Goal: Information Seeking & Learning: Learn about a topic

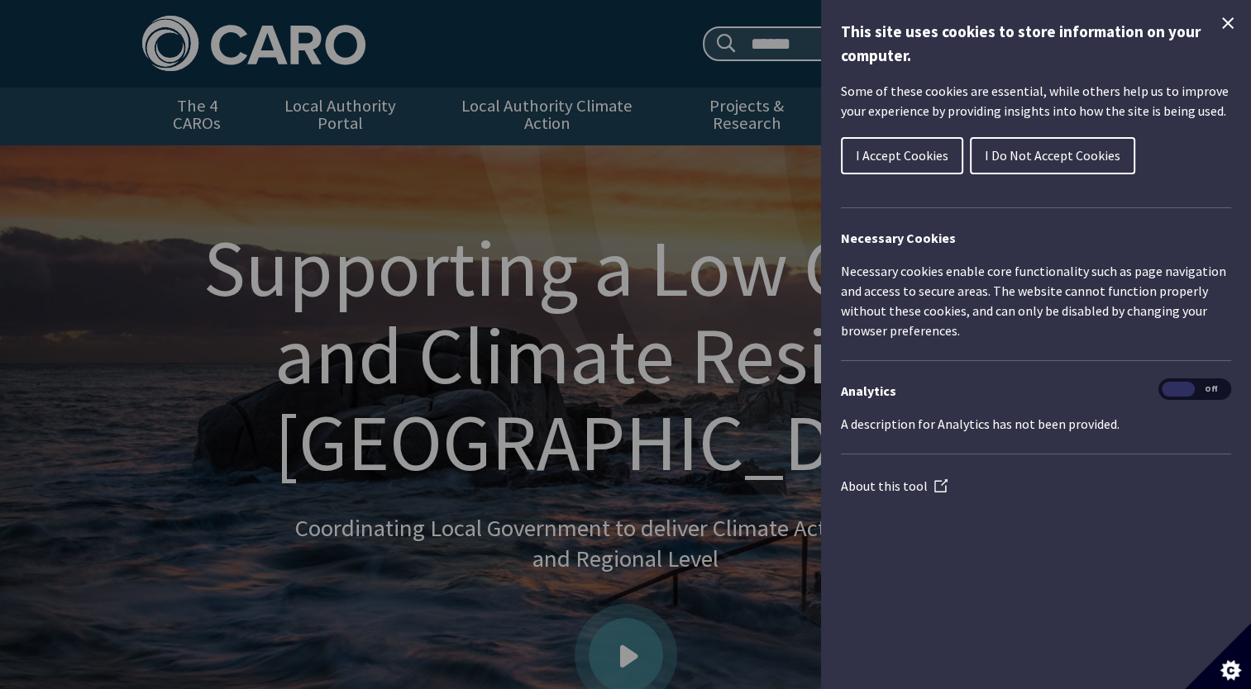
click at [899, 151] on span "I Accept Cookies" at bounding box center [901, 155] width 93 height 17
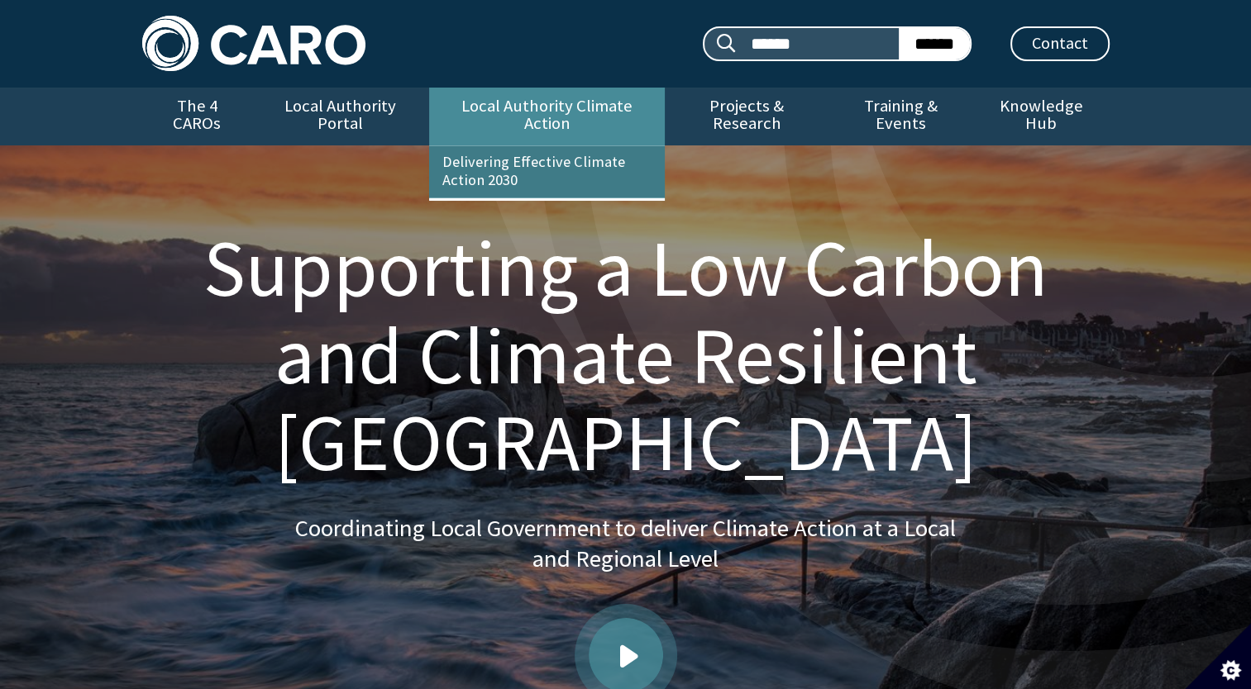
click at [565, 148] on link "Delivering Effective Climate Action 2030" at bounding box center [547, 171] width 236 height 51
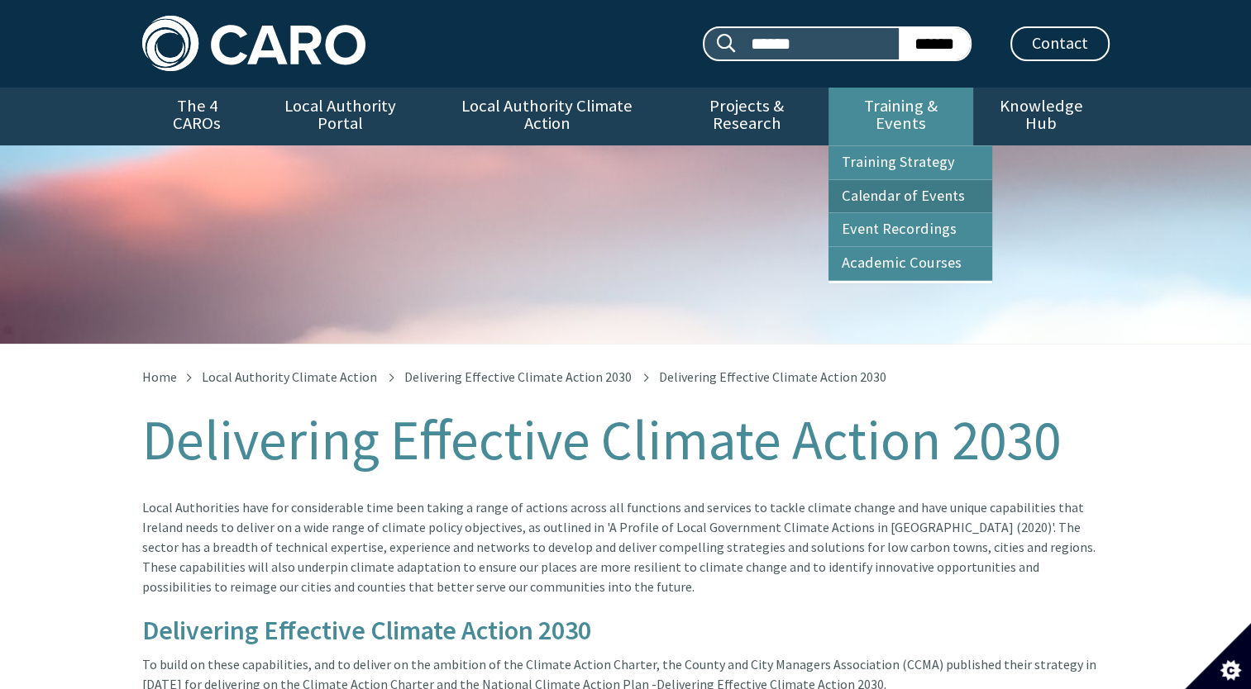
click at [939, 182] on link "Calendar of Events" at bounding box center [910, 196] width 164 height 33
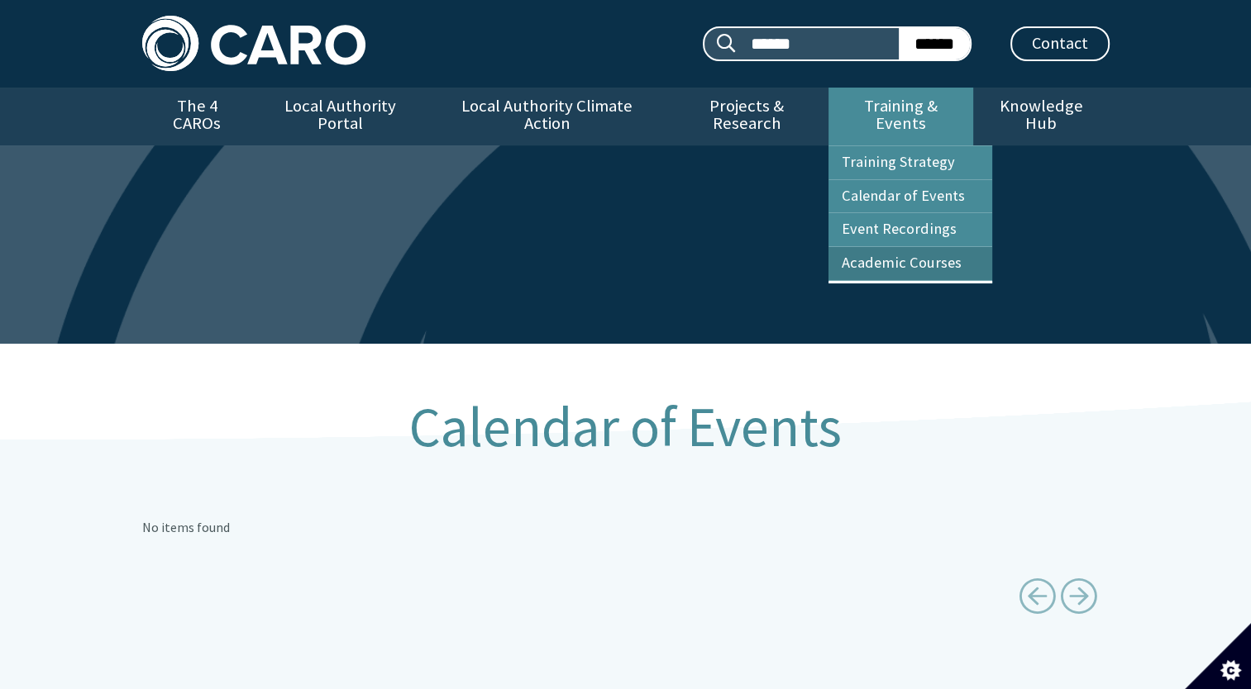
click at [916, 251] on link "Academic Courses" at bounding box center [910, 263] width 164 height 33
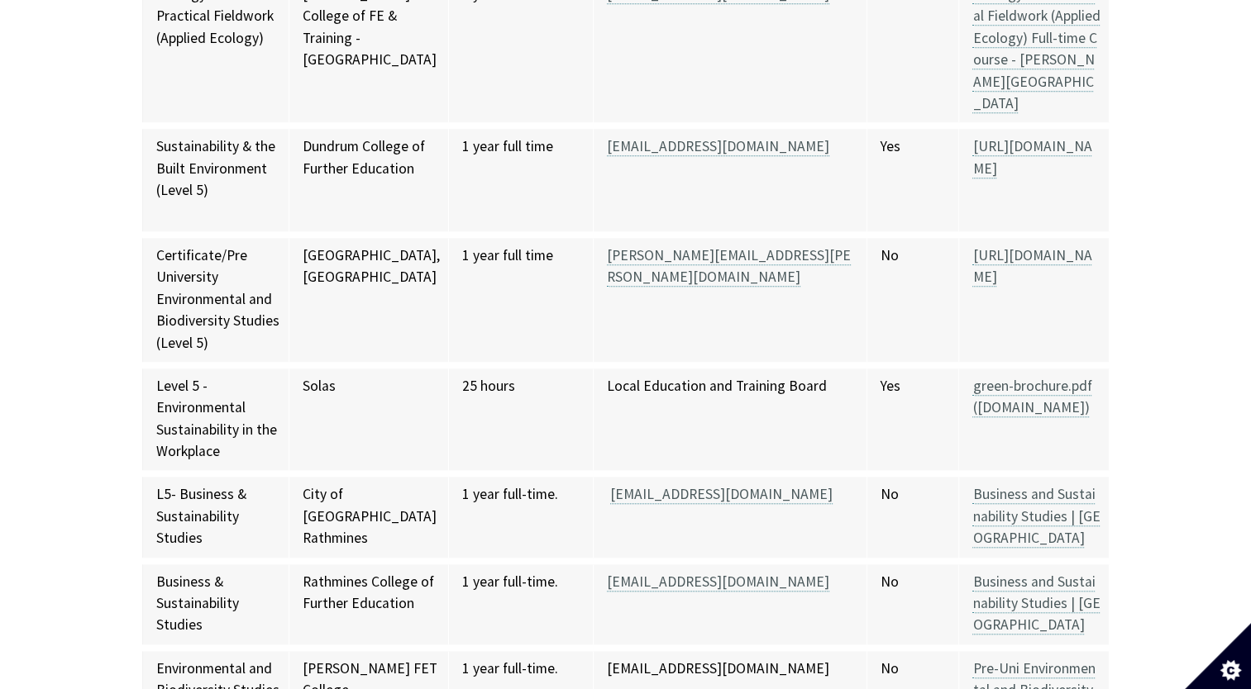
scroll to position [1405, 0]
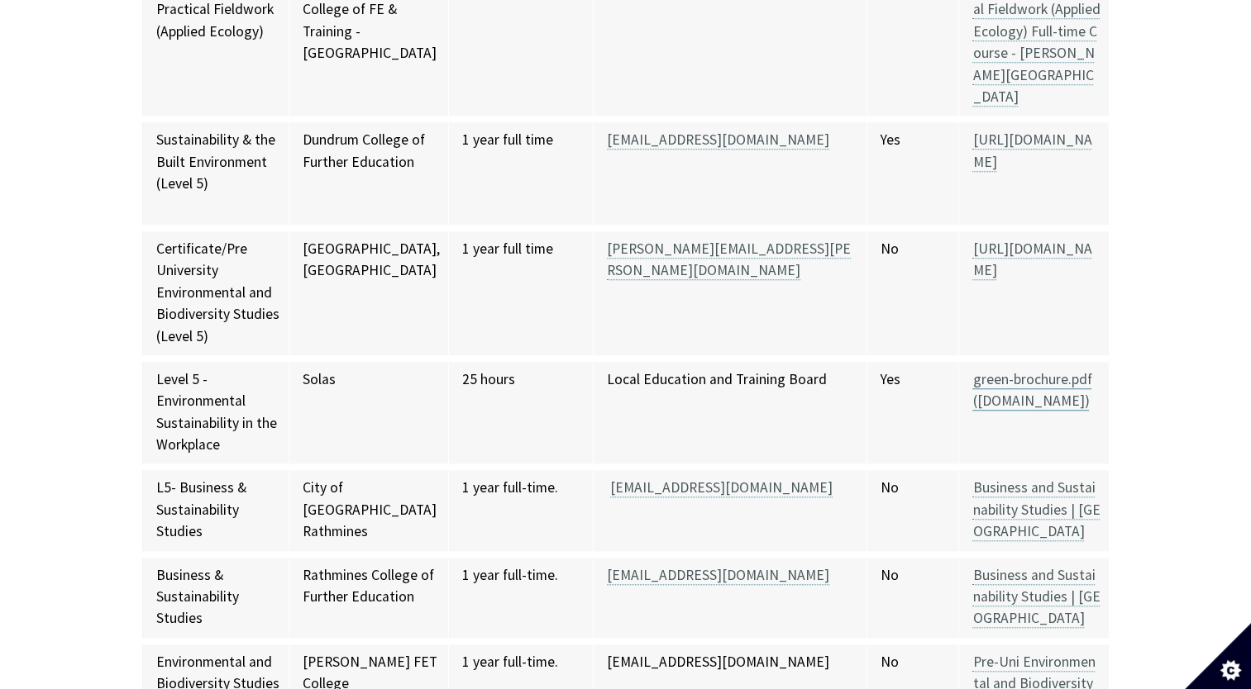
click at [972, 370] on link "green-brochure.pdf (solas.ie)" at bounding box center [1031, 390] width 119 height 41
